Goal: Information Seeking & Learning: Learn about a topic

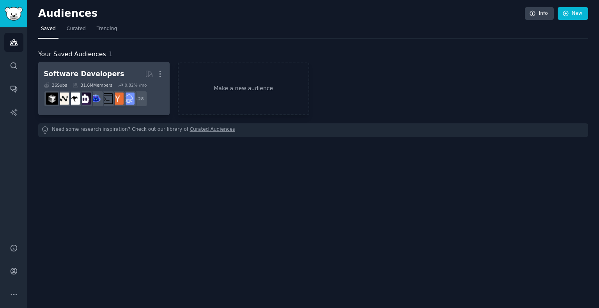
click at [103, 91] on div at bounding box center [95, 99] width 16 height 16
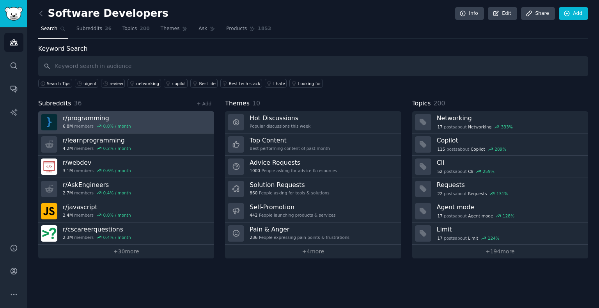
click at [95, 118] on h3 "r/ programming" at bounding box center [97, 118] width 68 height 8
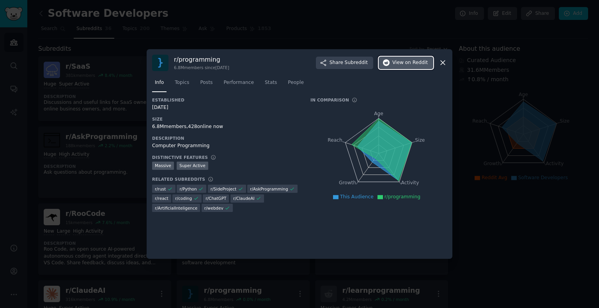
click at [389, 63] on button "View on Reddit" at bounding box center [406, 63] width 55 height 12
click at [117, 116] on div at bounding box center [299, 154] width 599 height 308
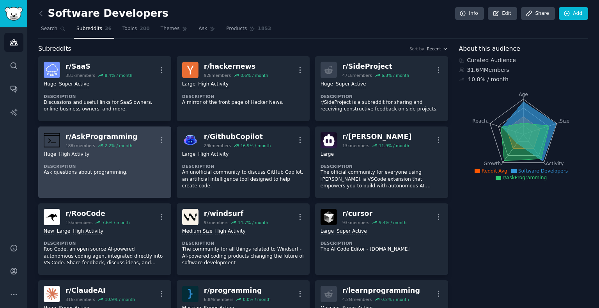
click at [120, 176] on p "Ask questions about programming." at bounding box center [105, 172] width 122 height 7
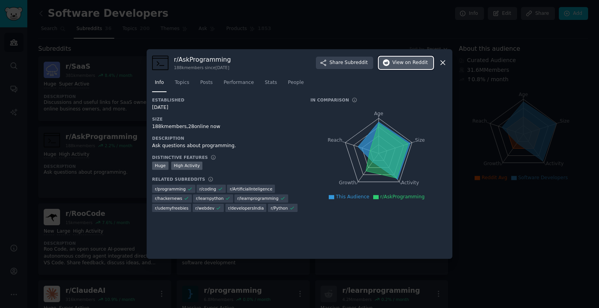
click at [406, 63] on span "on Reddit" at bounding box center [416, 62] width 23 height 7
